Goal: Navigation & Orientation: Find specific page/section

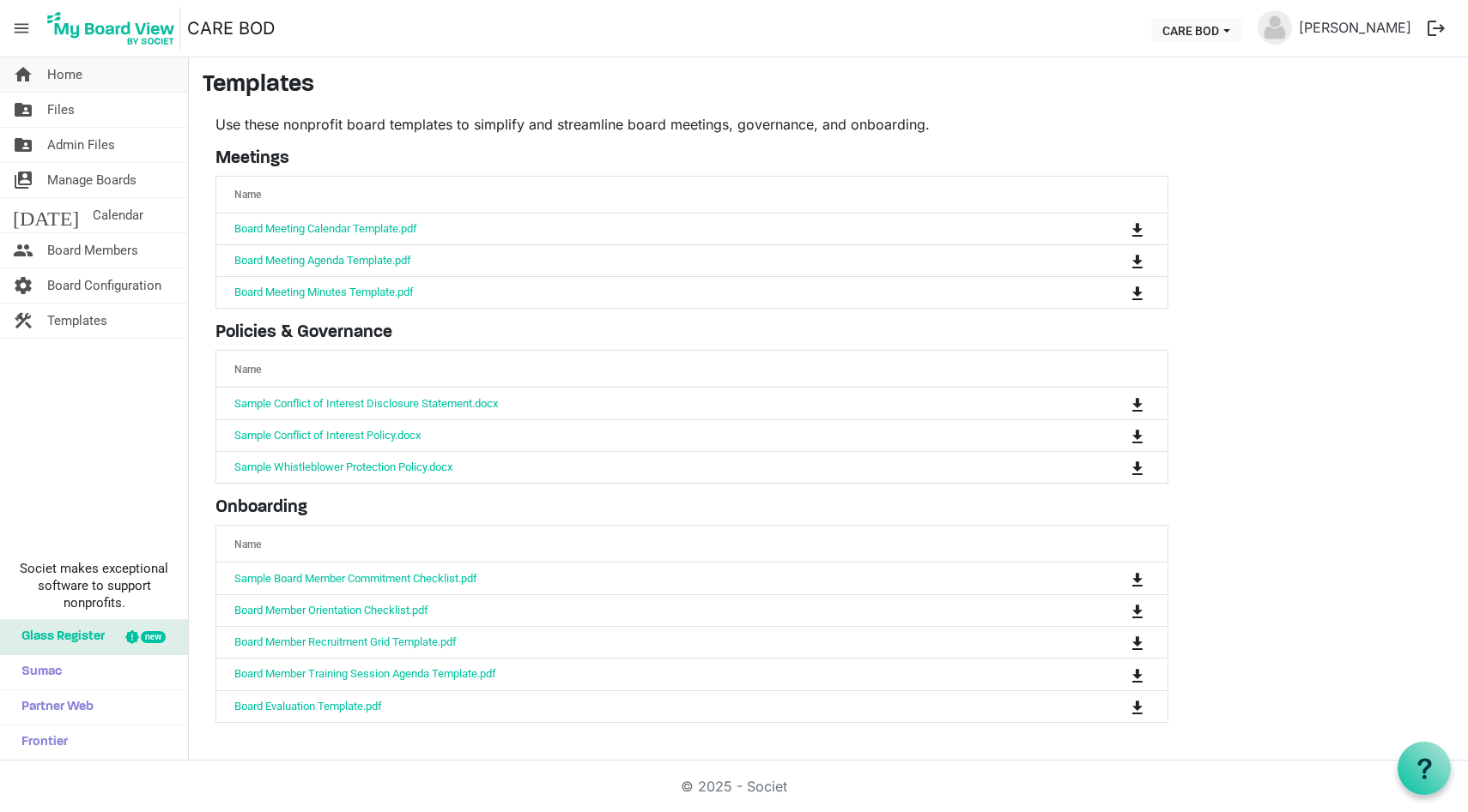
click at [89, 79] on link "home Home" at bounding box center [94, 75] width 188 height 34
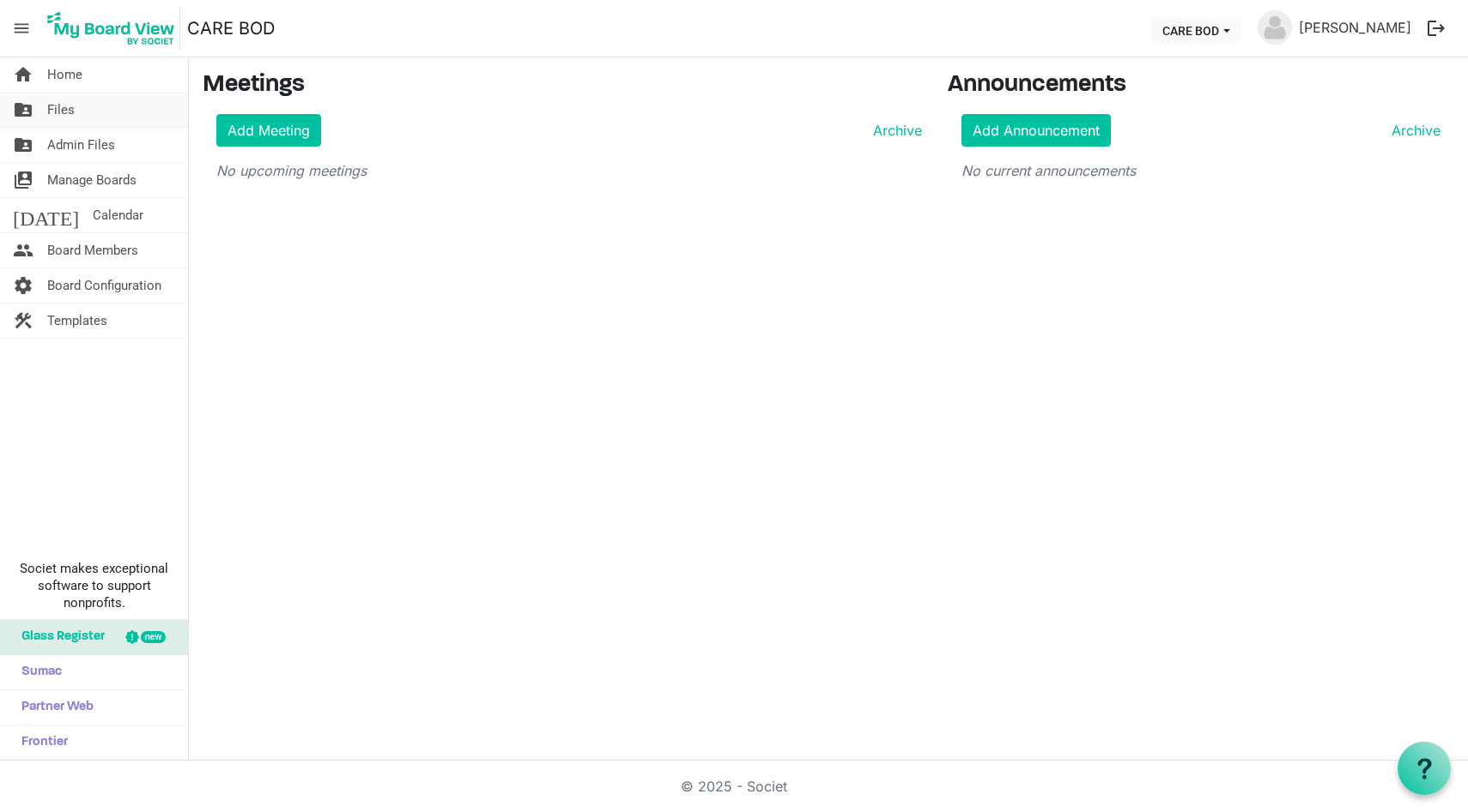
click at [96, 111] on link "folder_shared Files" at bounding box center [94, 110] width 188 height 34
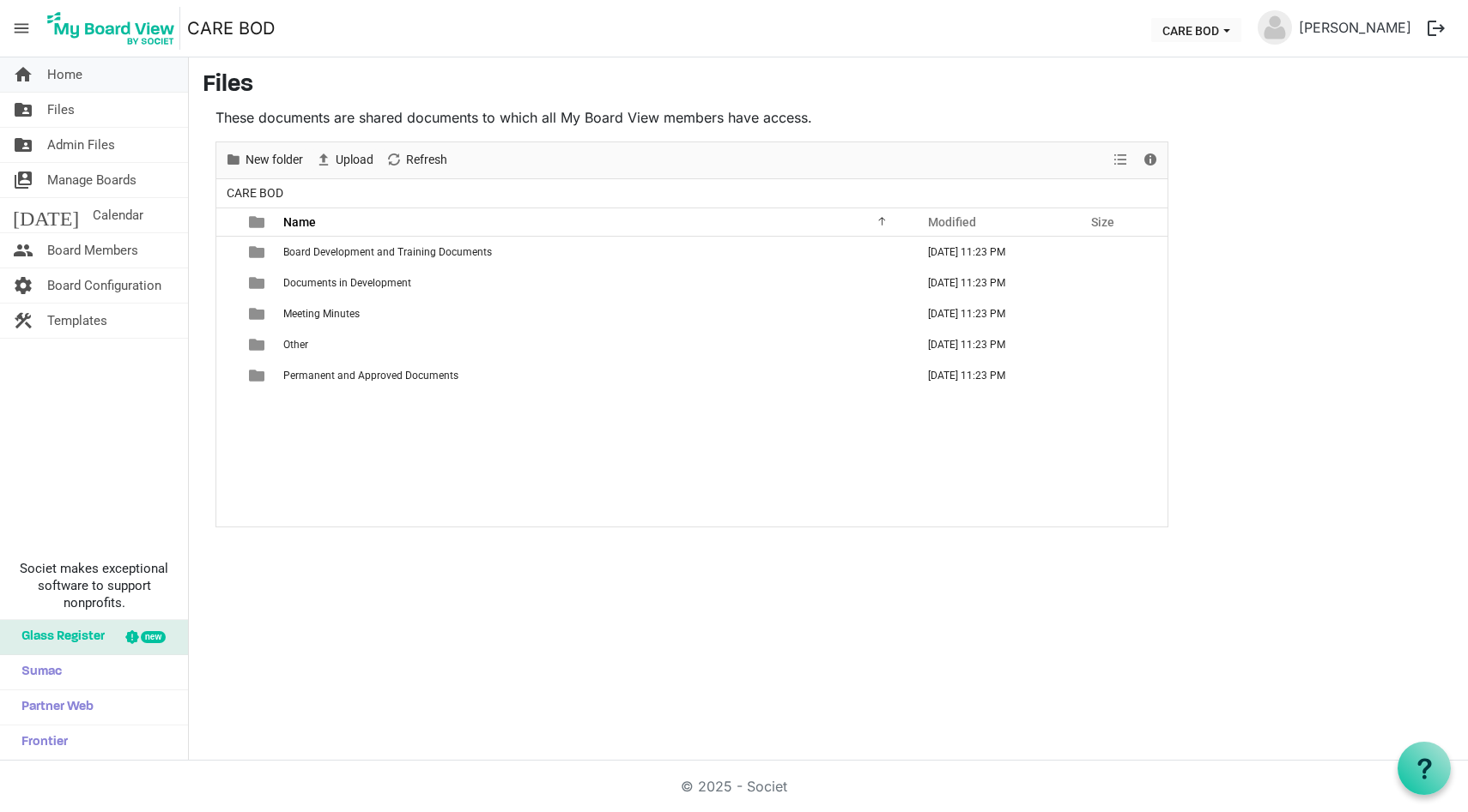
click at [131, 87] on link "home Home" at bounding box center [94, 75] width 188 height 34
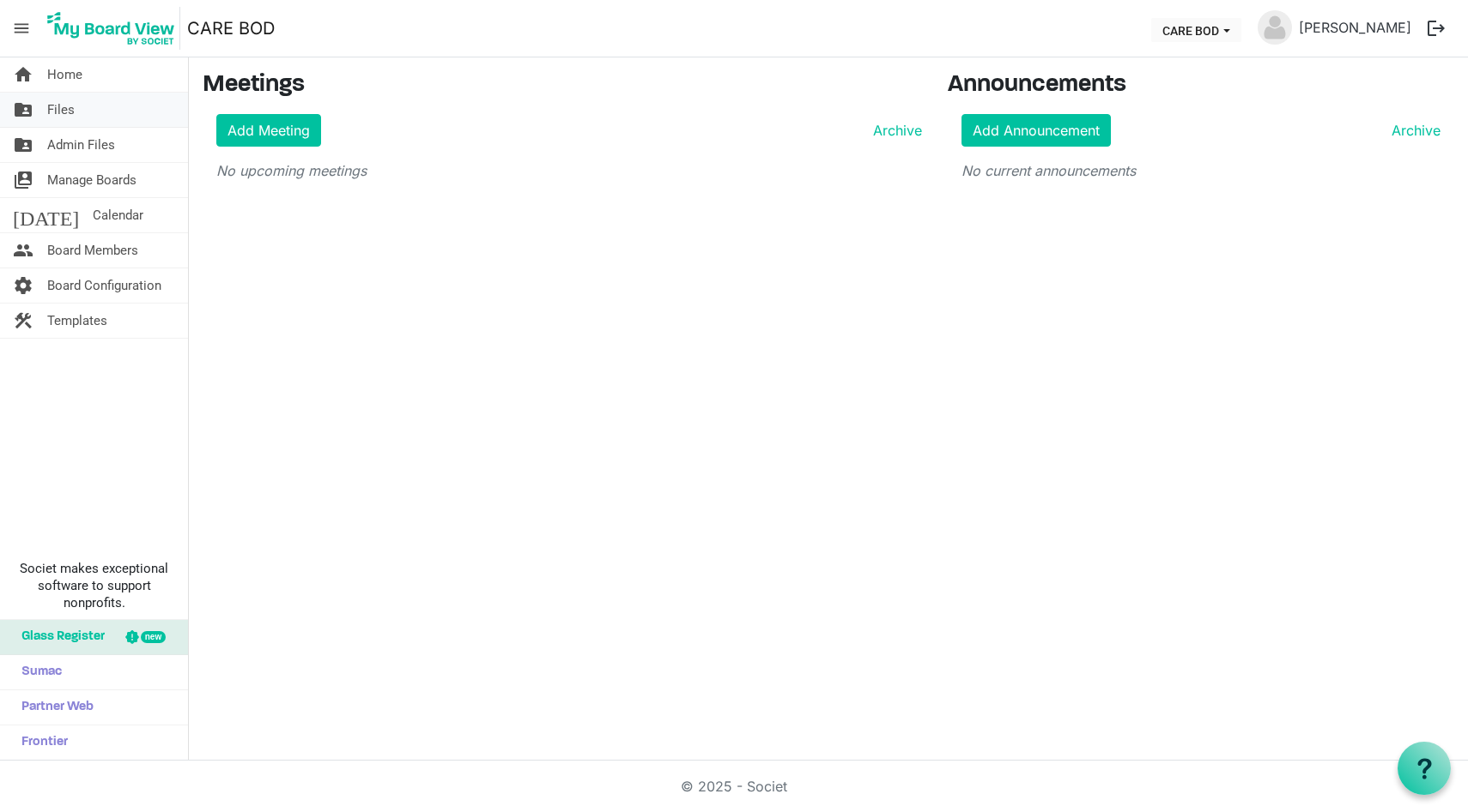
click at [95, 121] on link "folder_shared Files" at bounding box center [94, 110] width 188 height 34
